Goal: Task Accomplishment & Management: Manage account settings

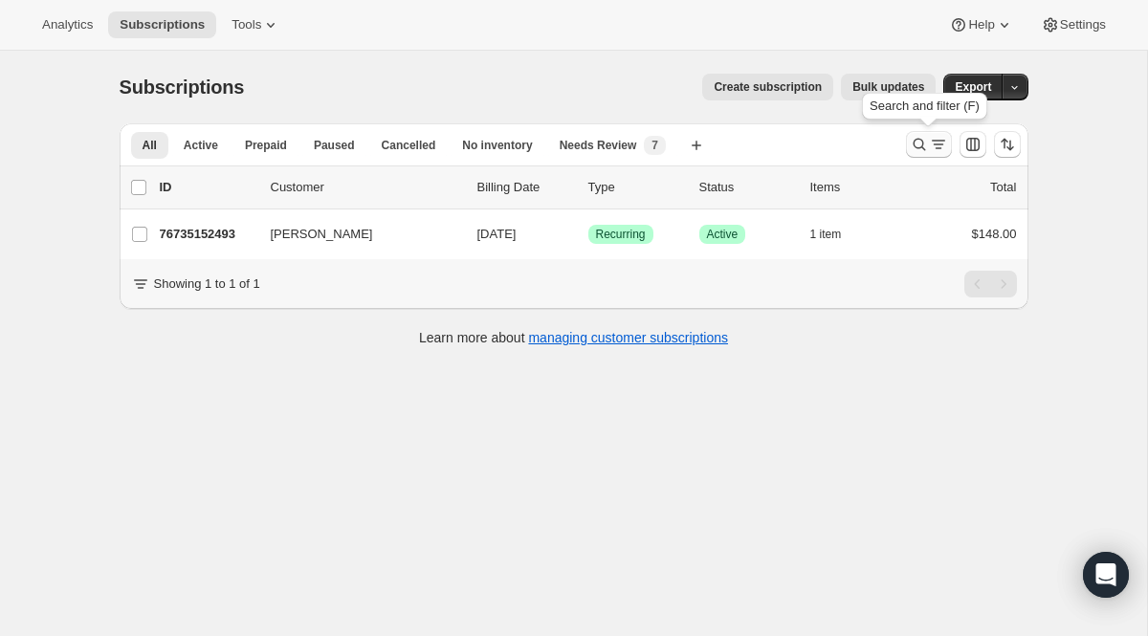
click at [911, 147] on icon "Search and filter results" at bounding box center [919, 144] width 19 height 19
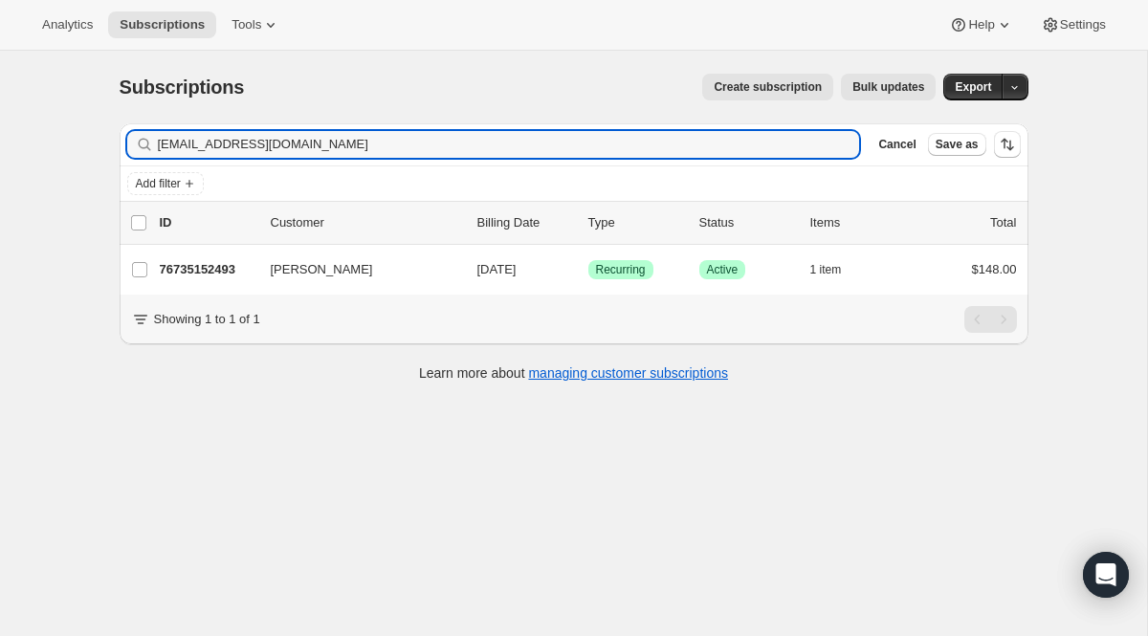
drag, startPoint x: 479, startPoint y: 149, endPoint x: 22, endPoint y: 108, distance: 459.1
click at [55, 105] on div "Subscriptions. This page is ready Subscriptions Create subscription Bulk update…" at bounding box center [573, 369] width 1147 height 636
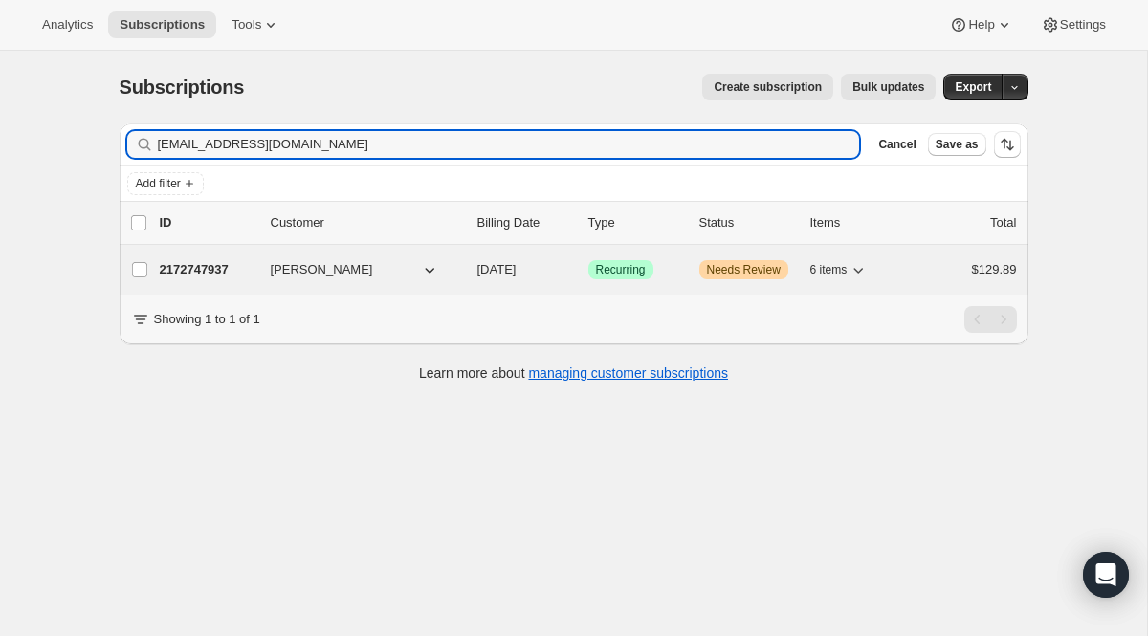
type input "[EMAIL_ADDRESS][DOMAIN_NAME]"
click at [615, 275] on span "Recurring" at bounding box center [621, 269] width 50 height 15
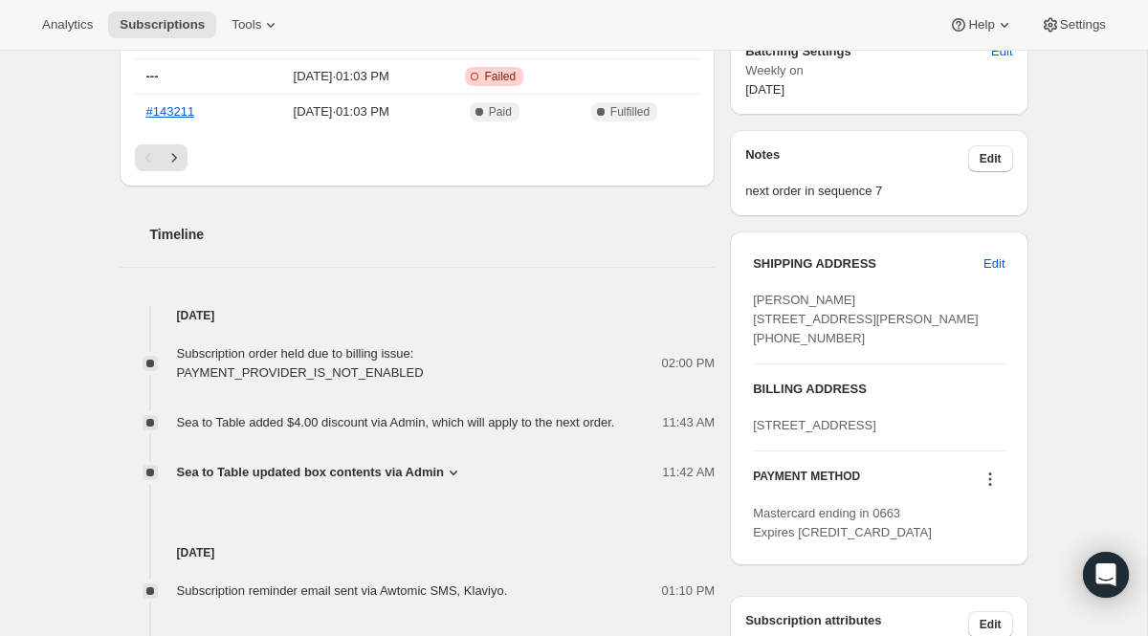
scroll to position [930, 0]
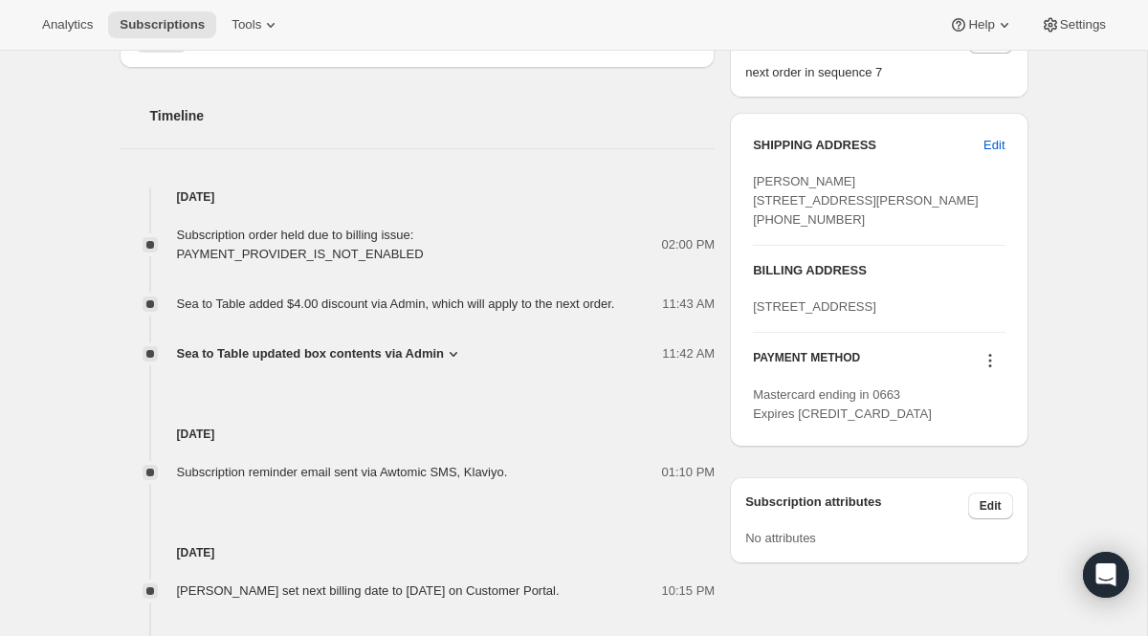
click at [986, 370] on icon at bounding box center [989, 360] width 19 height 19
click at [977, 466] on span "Send link to update card" at bounding box center [984, 473] width 134 height 14
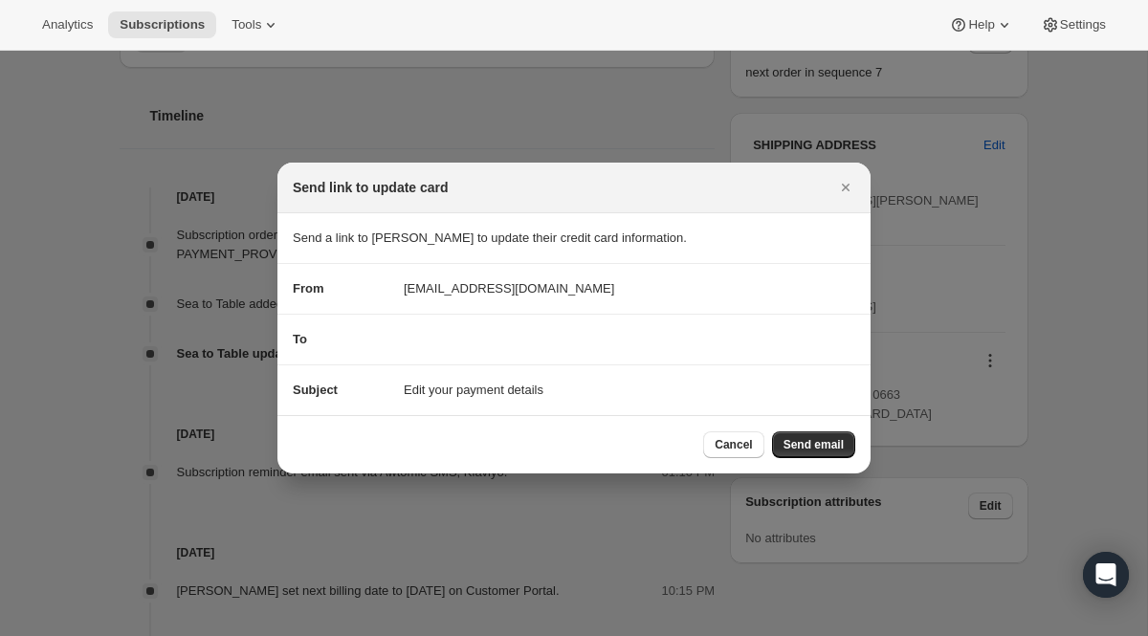
click at [819, 428] on div "Cancel Send email" at bounding box center [573, 444] width 593 height 58
click at [804, 448] on span "Send email" at bounding box center [813, 444] width 60 height 15
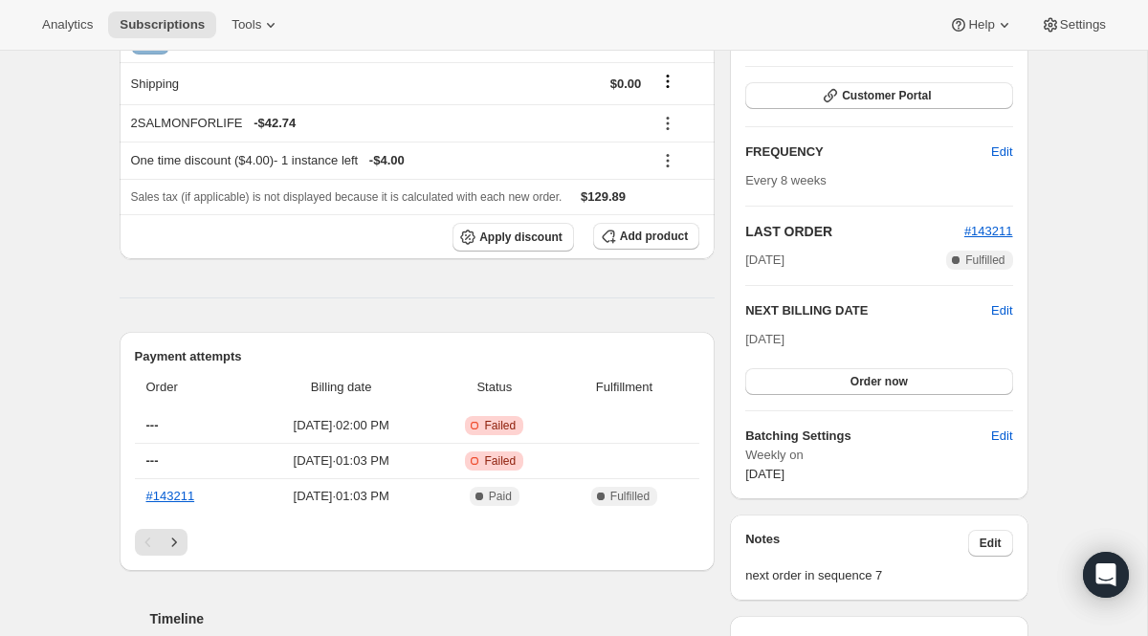
scroll to position [0, 0]
